Goal: Task Accomplishment & Management: Complete application form

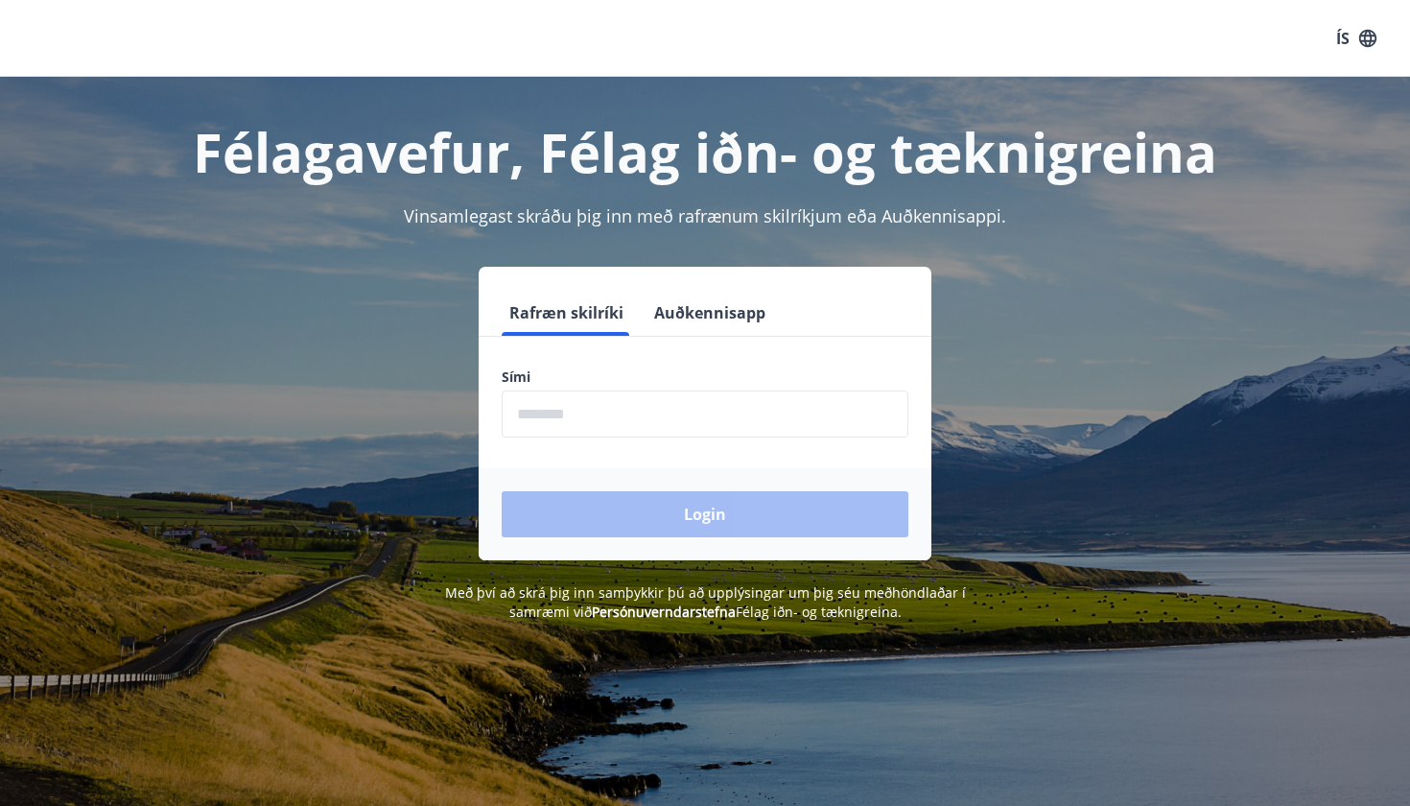
click at [708, 427] on input "phone" at bounding box center [705, 413] width 407 height 47
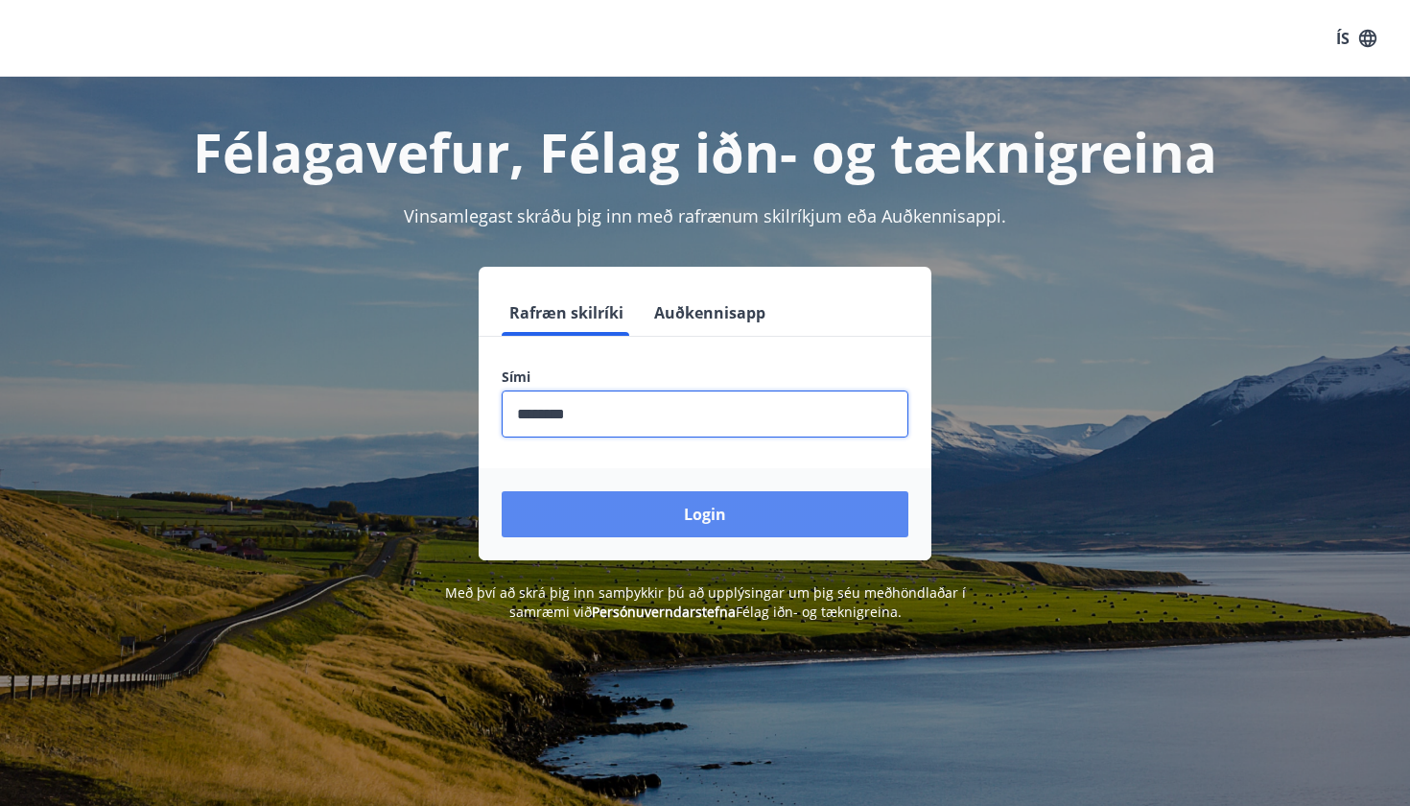
type input "********"
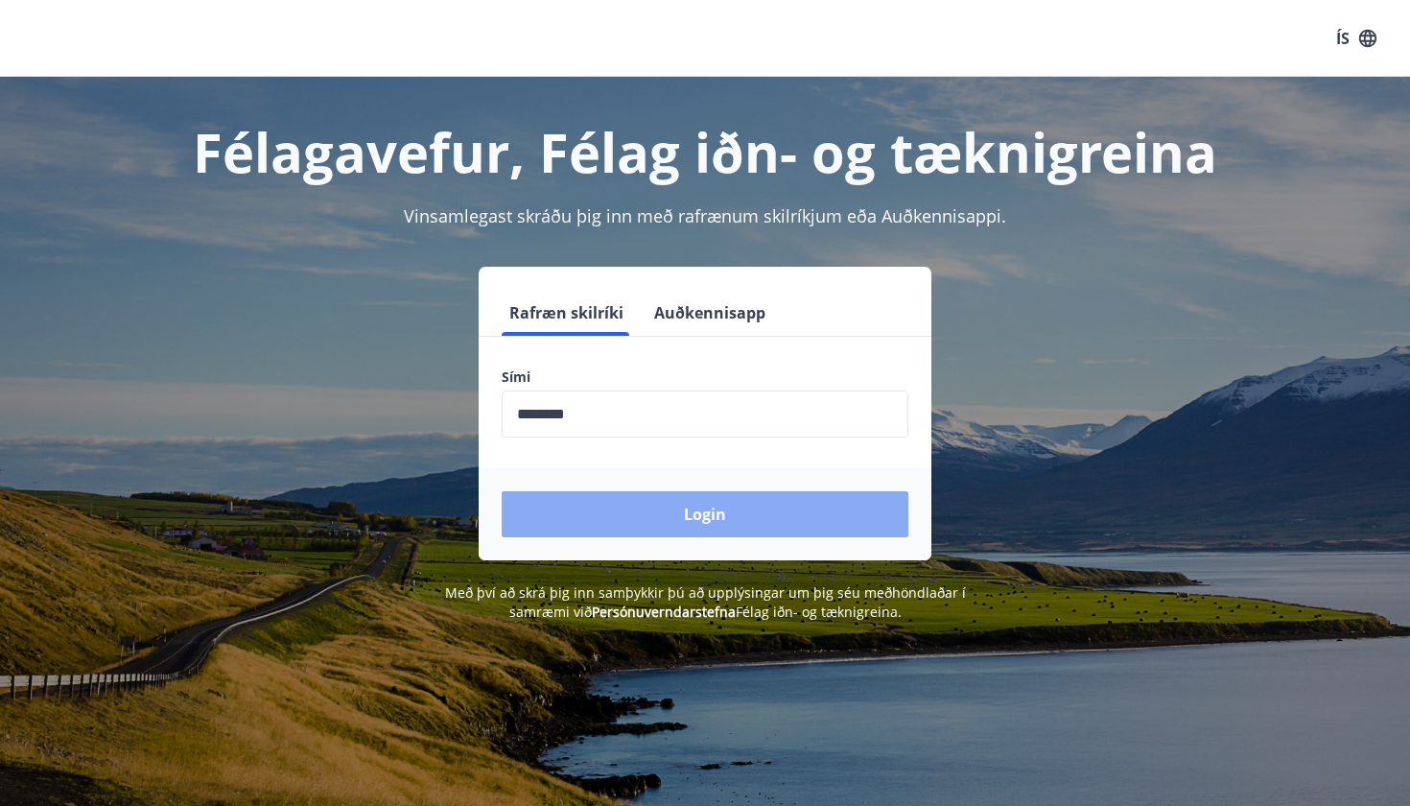
click at [656, 520] on button "Login" at bounding box center [705, 514] width 407 height 46
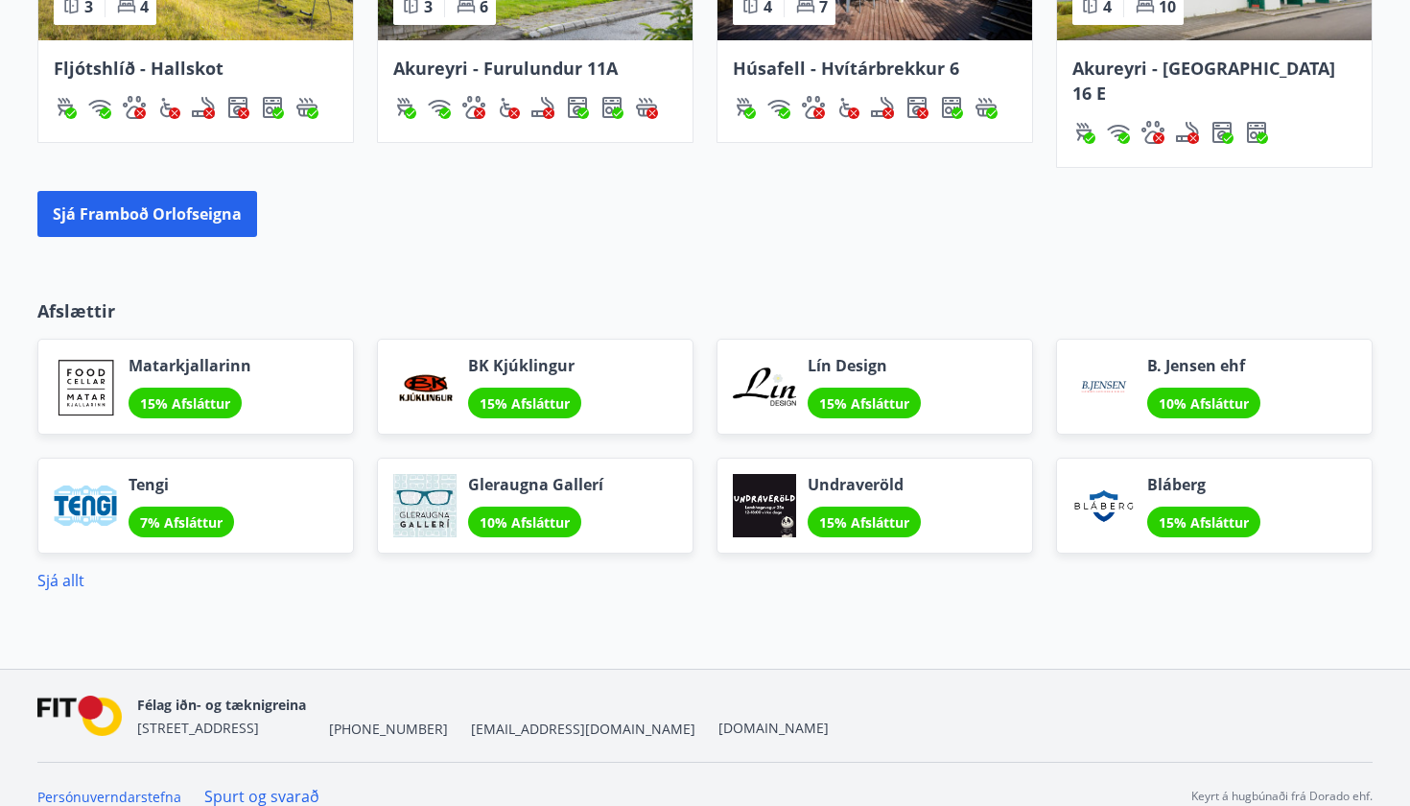
scroll to position [1514, 0]
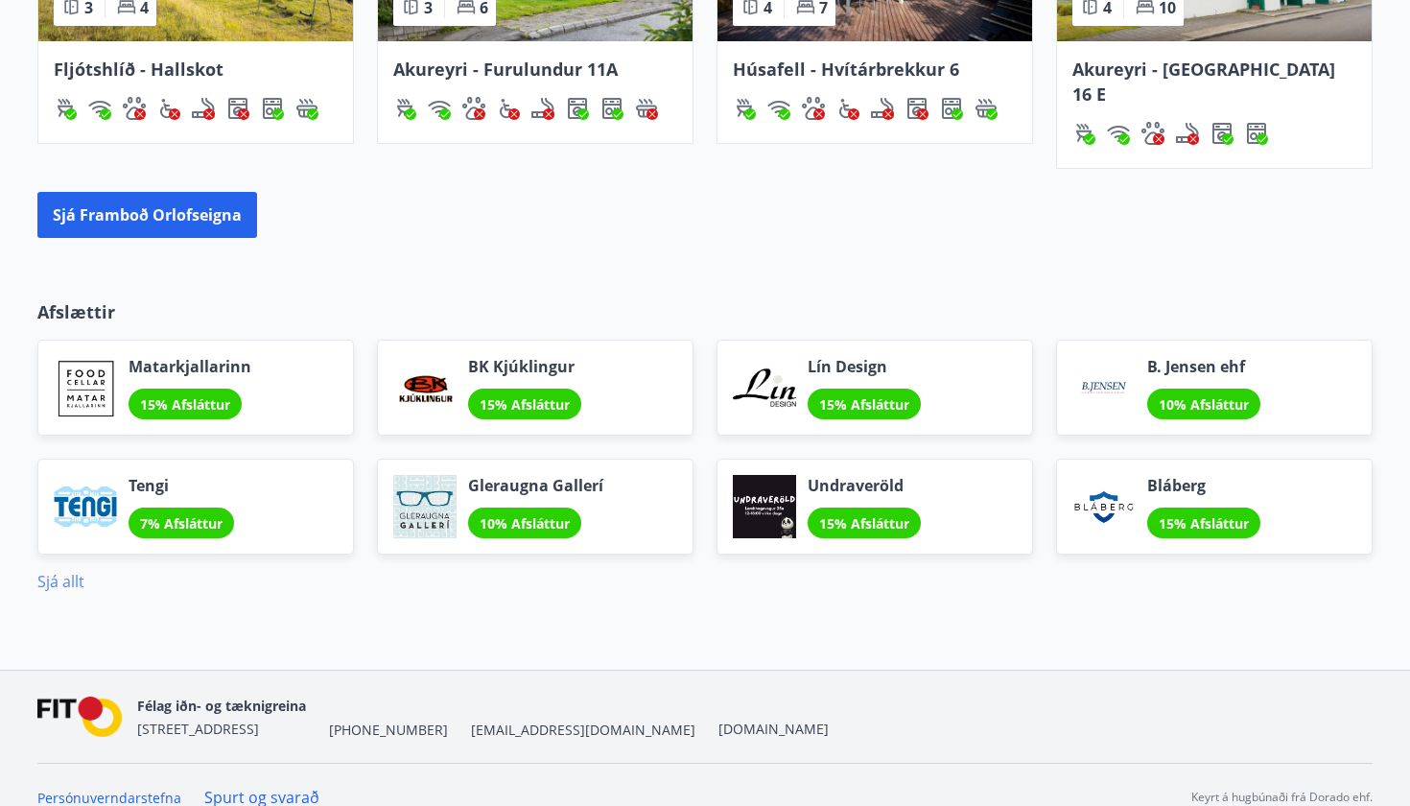
click at [57, 571] on link "Sjá allt" at bounding box center [60, 581] width 47 height 21
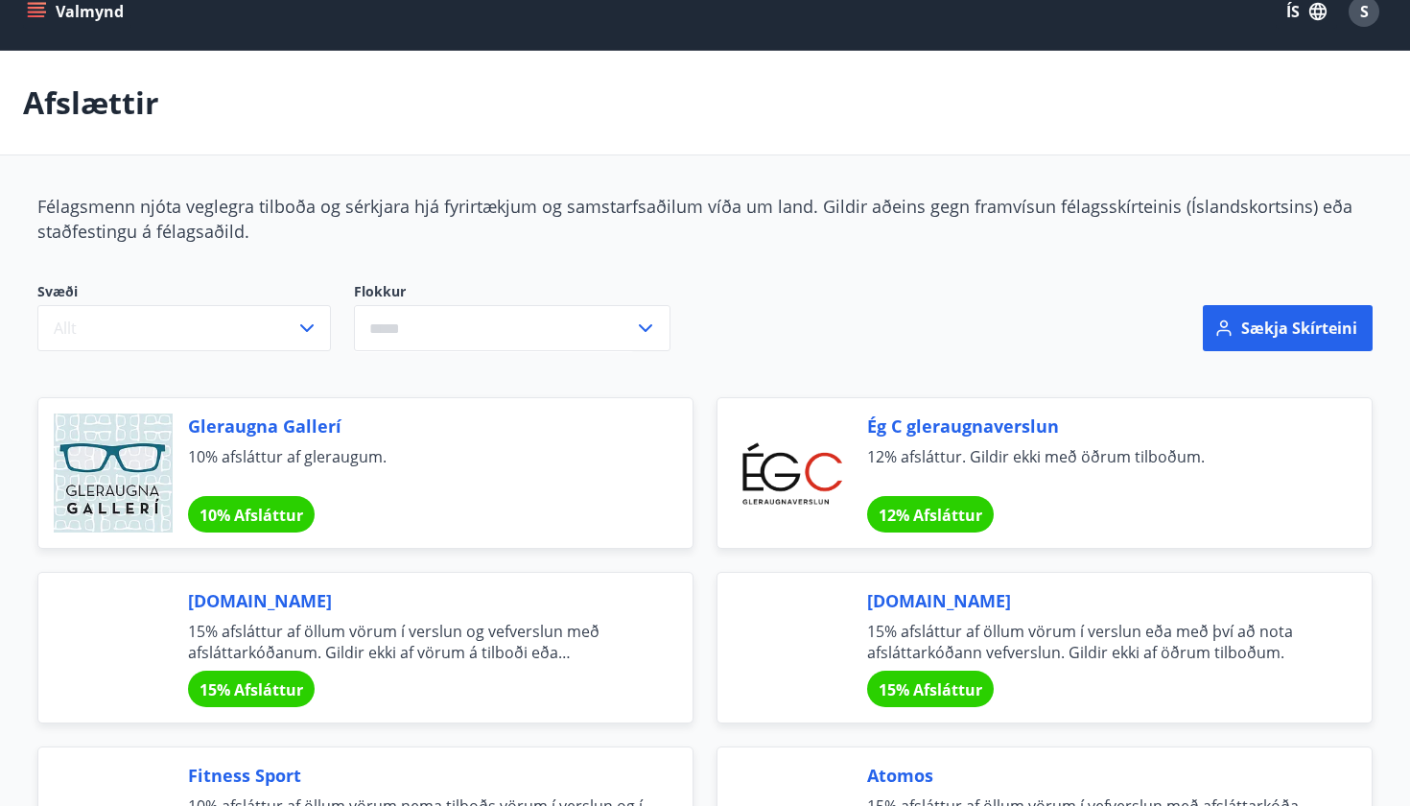
scroll to position [34, 0]
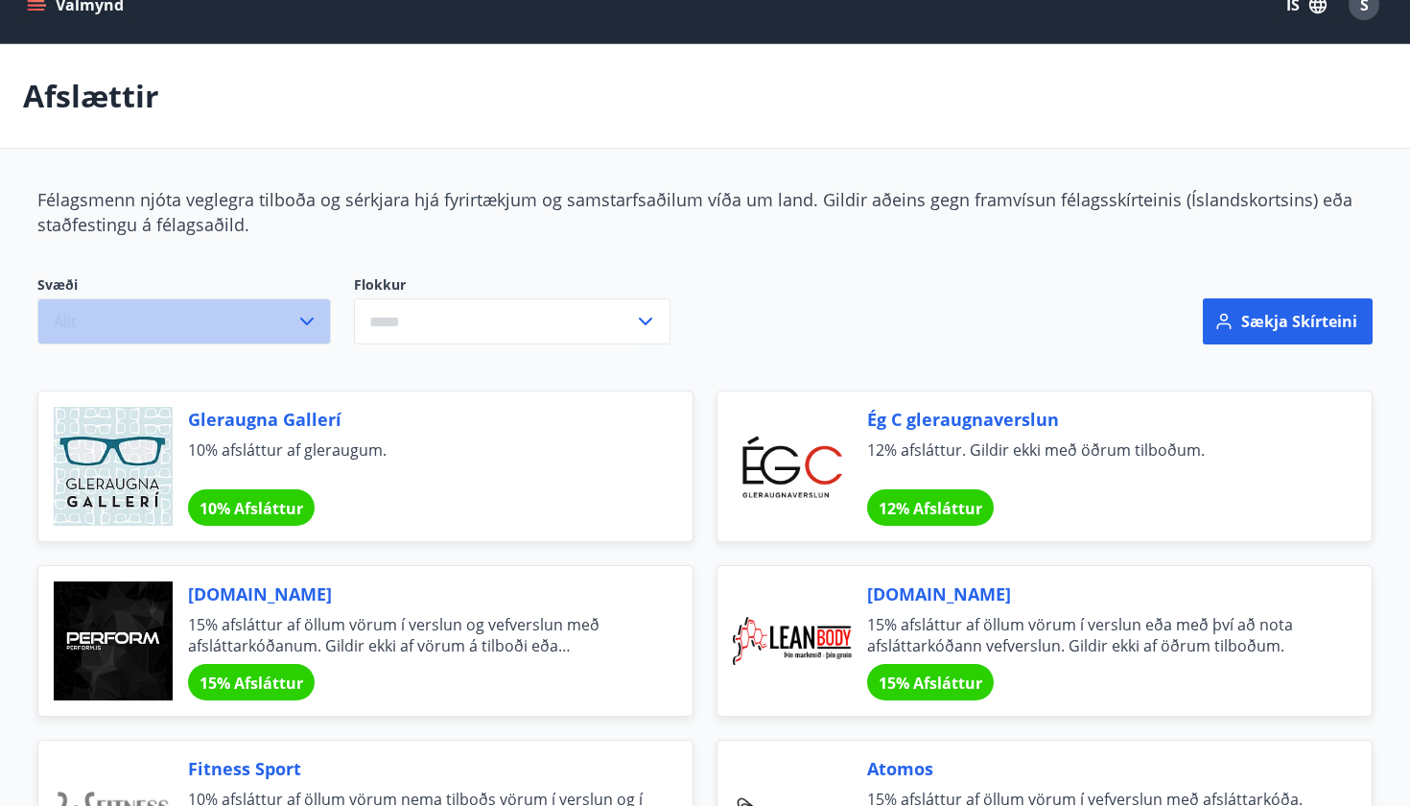
click at [268, 325] on button "Allt" at bounding box center [184, 321] width 294 height 46
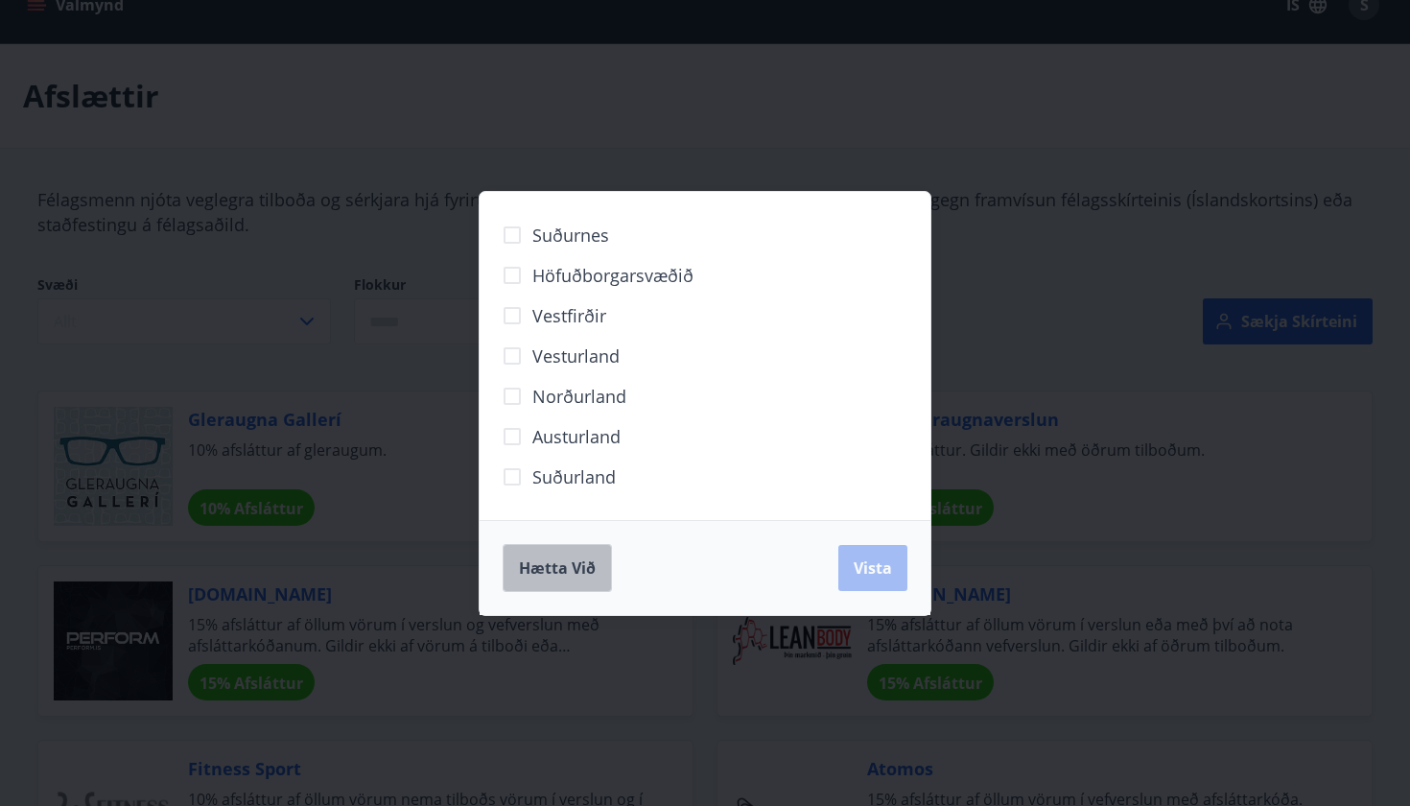
click at [577, 565] on span "Hætta við" at bounding box center [557, 567] width 77 height 21
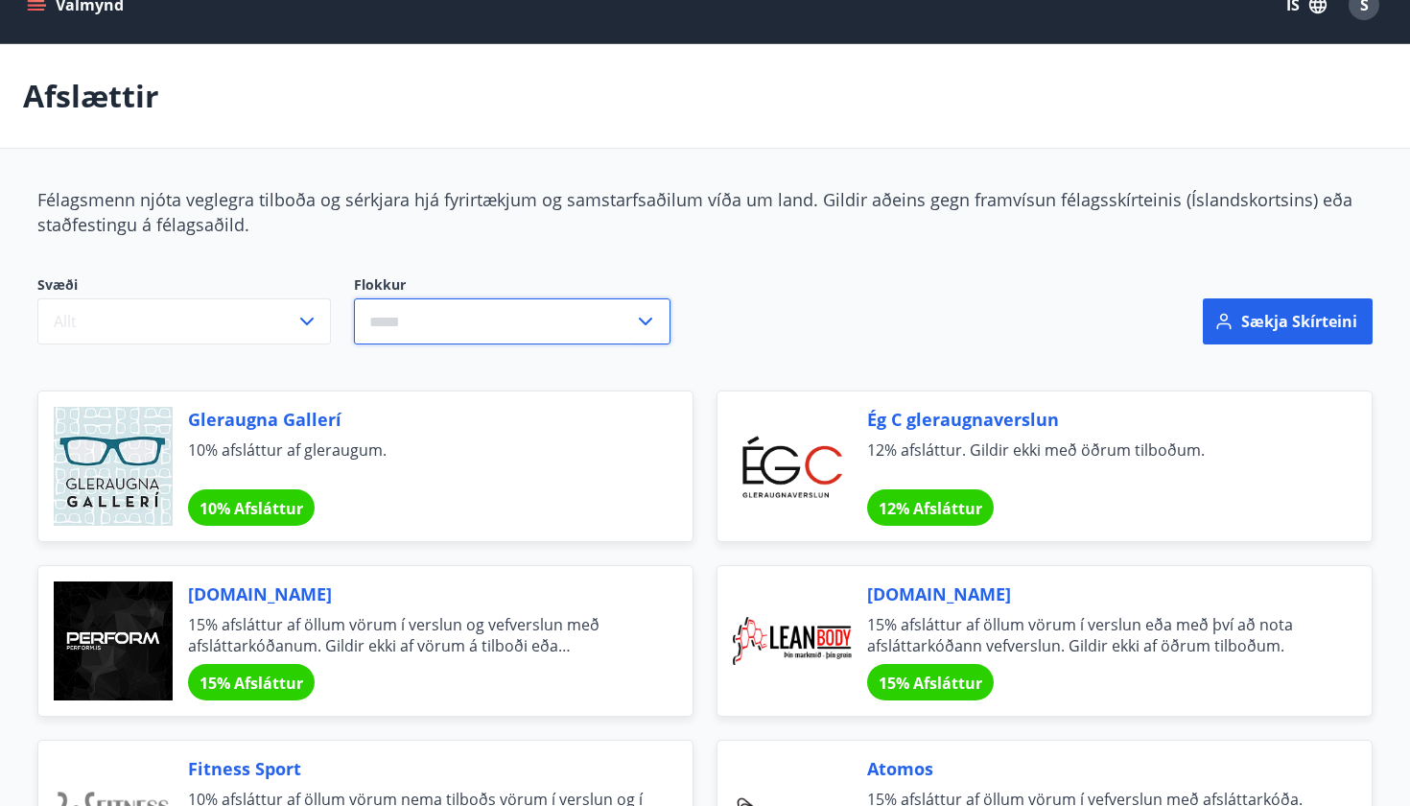
click at [545, 339] on input "text" at bounding box center [494, 321] width 280 height 47
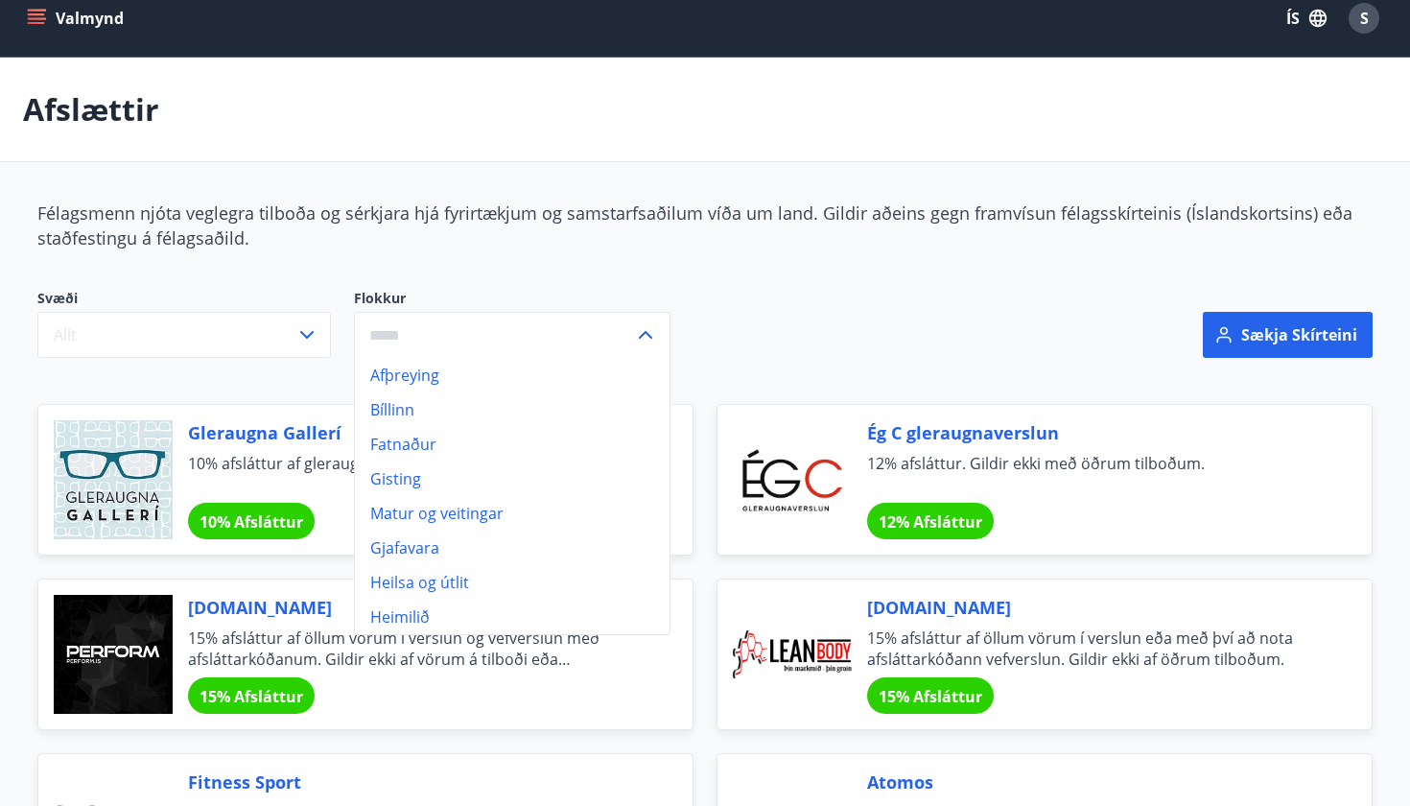
scroll to position [18, 0]
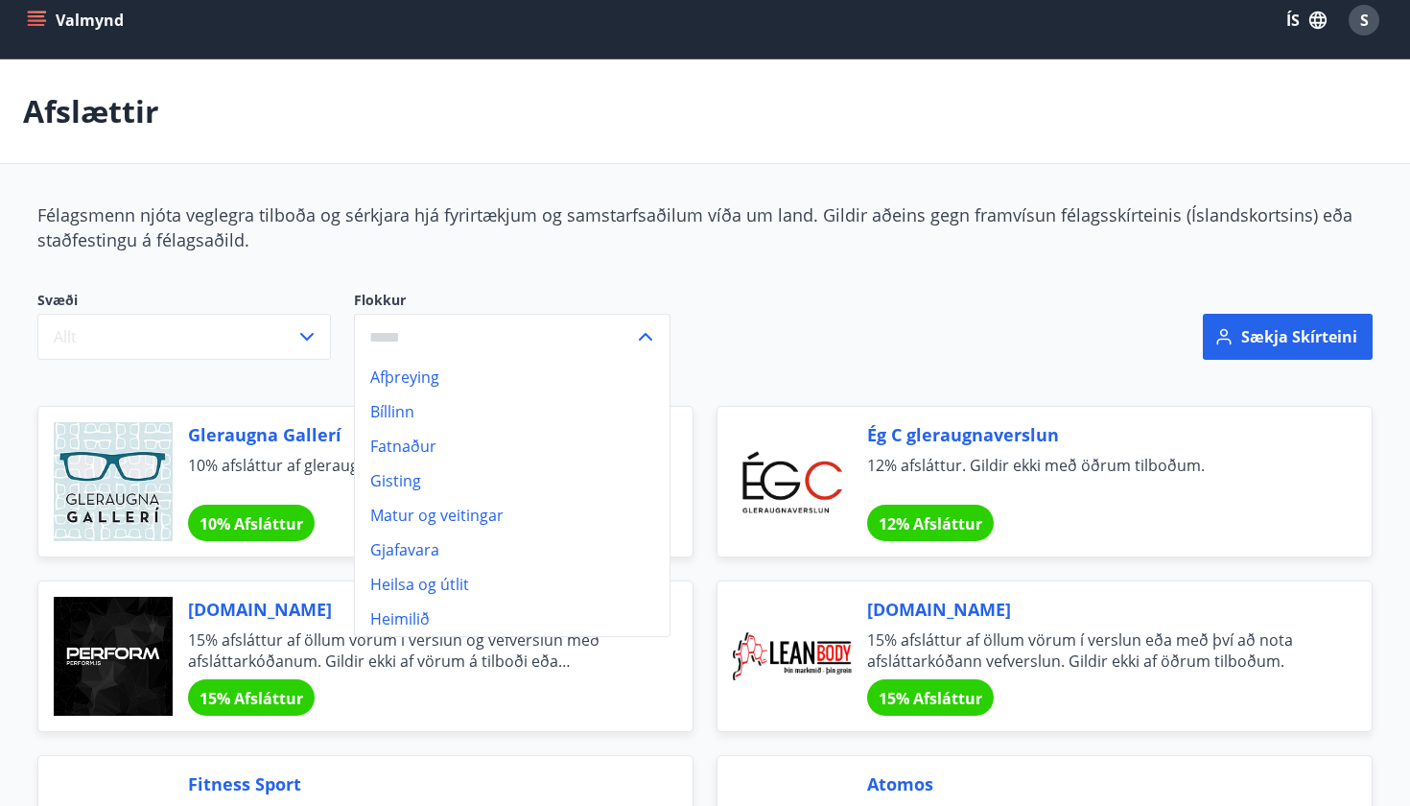
click at [906, 291] on div "Svæði Allt Flokkur Afþreying Bíllinn Fatnaður Gisting Matur og veitingar Gjafav…" at bounding box center [478, 325] width 882 height 69
